Goal: Book appointment/travel/reservation

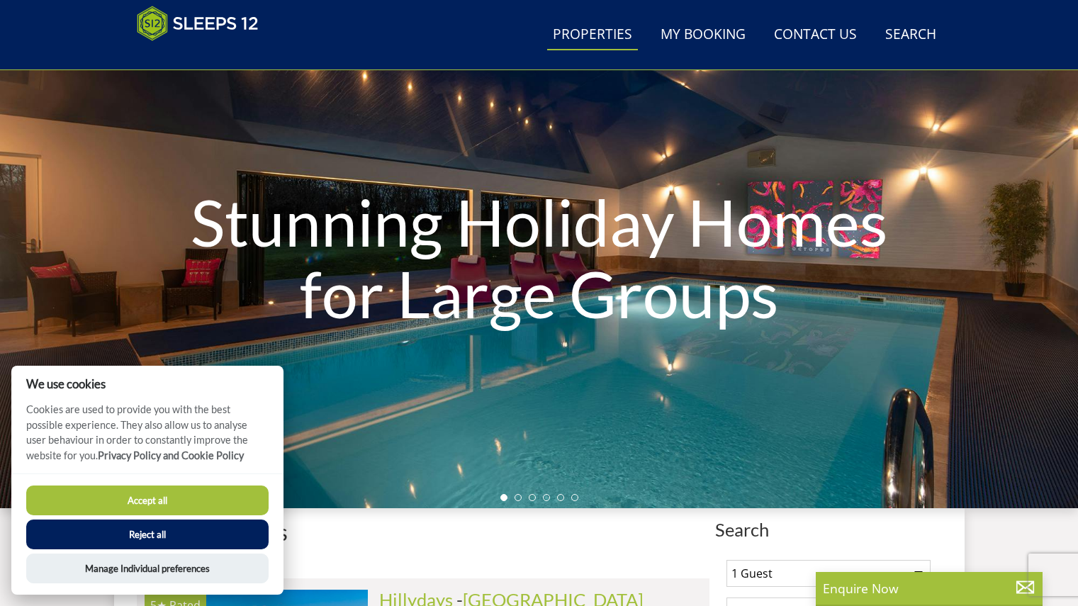
scroll to position [107, 0]
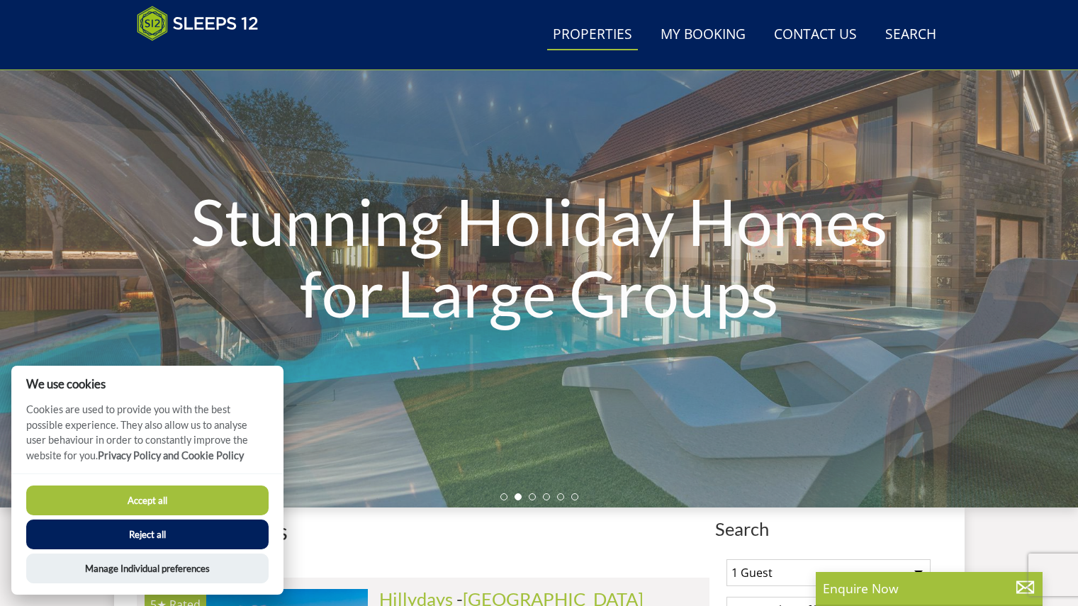
click at [167, 496] on button "Accept all" at bounding box center [147, 501] width 242 height 30
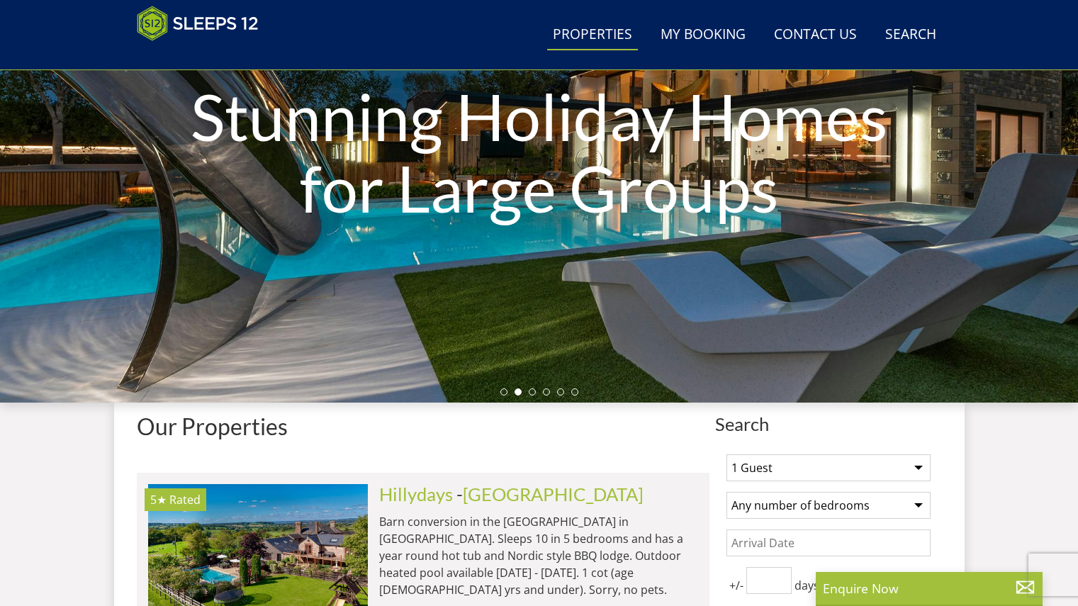
scroll to position [213, 0]
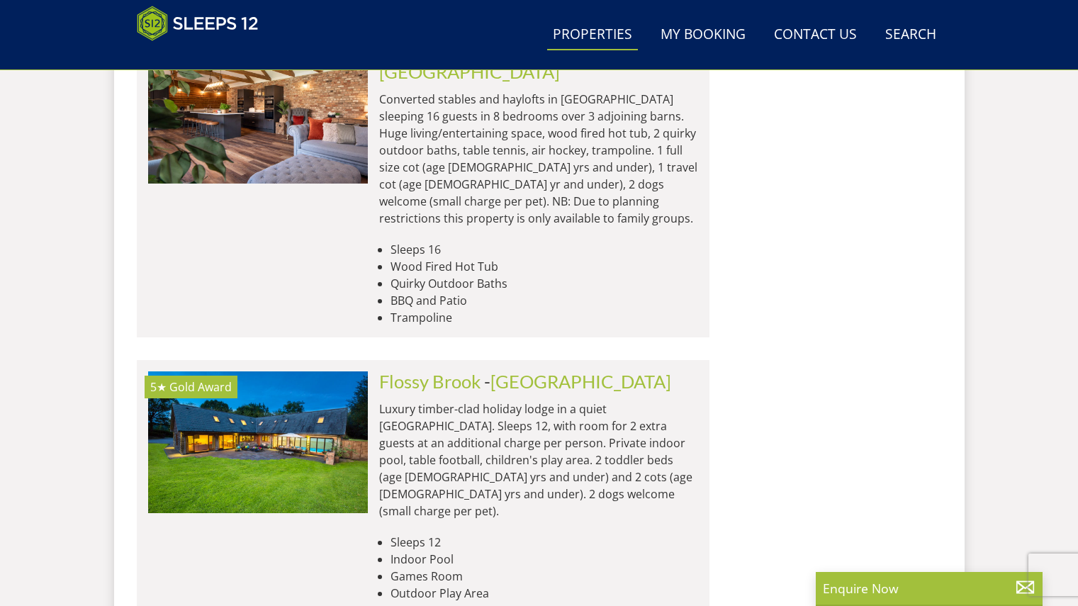
scroll to position [4471, 0]
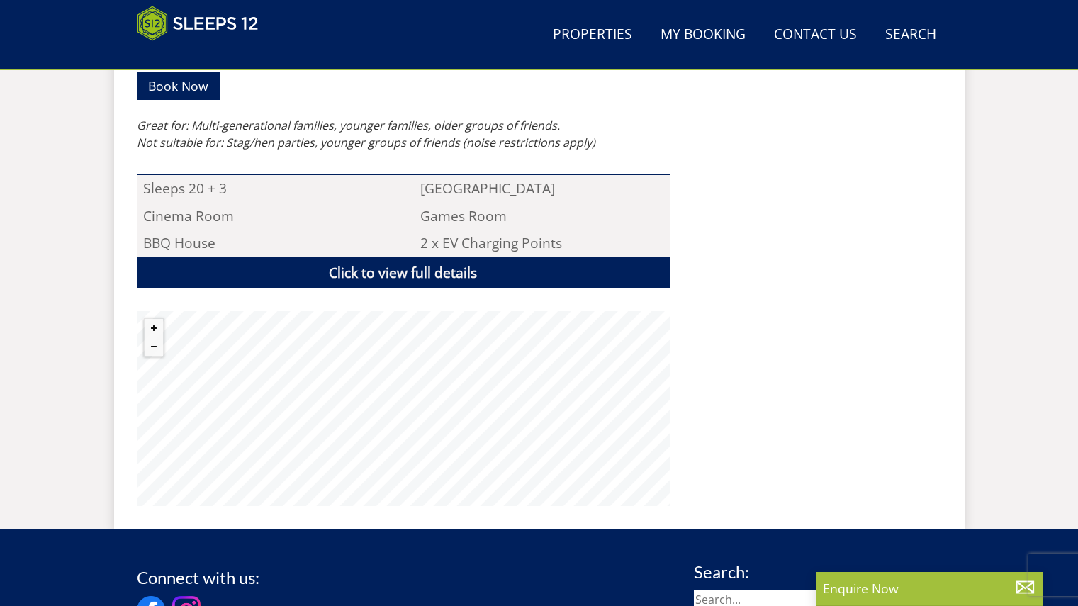
scroll to position [964, 0]
